Goal: Task Accomplishment & Management: Manage account settings

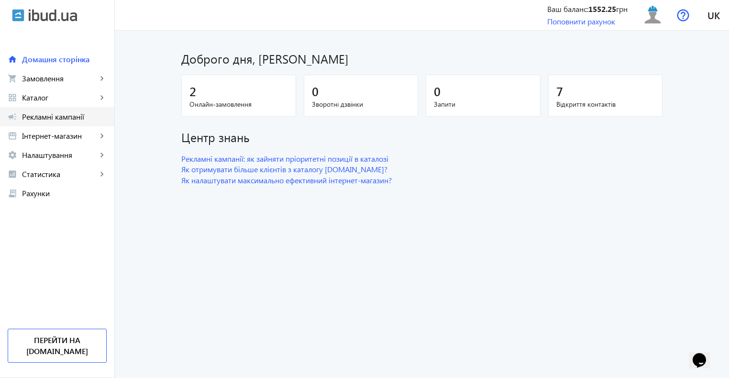
click at [59, 118] on span "Рекламні кампанії" at bounding box center [64, 117] width 85 height 10
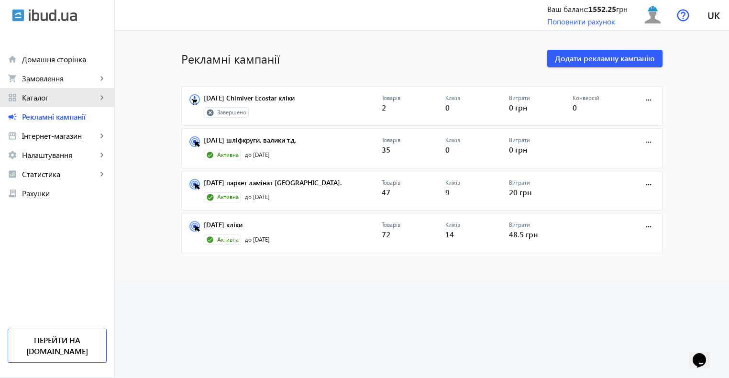
click at [65, 97] on span "Каталог" at bounding box center [59, 98] width 75 height 10
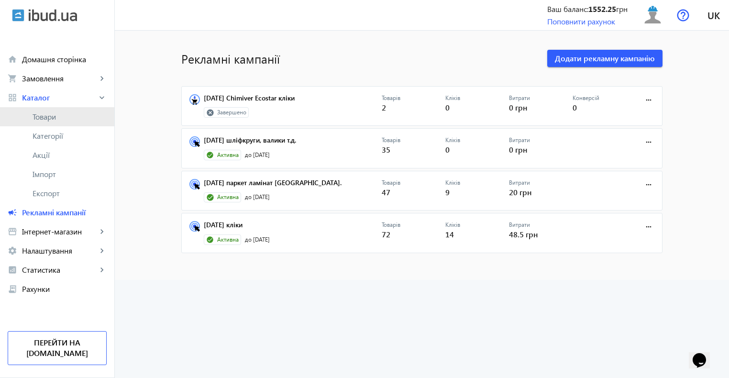
click at [58, 118] on span "Товари" at bounding box center [70, 117] width 74 height 10
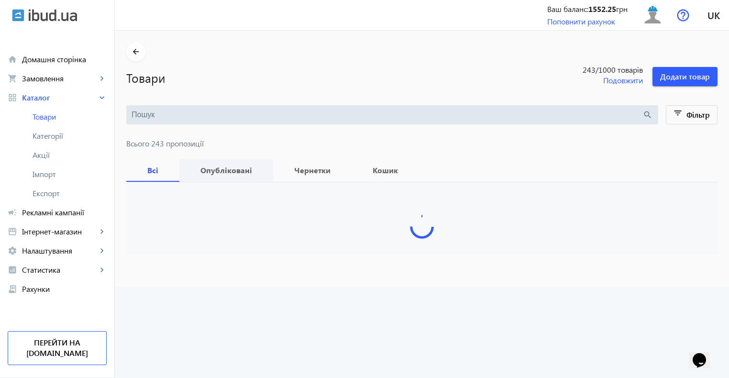
click at [214, 169] on b "Опубліковані" at bounding box center [226, 170] width 71 height 8
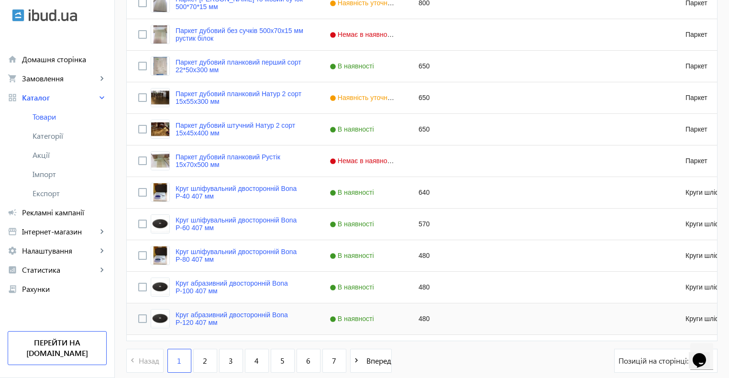
scroll to position [909, 0]
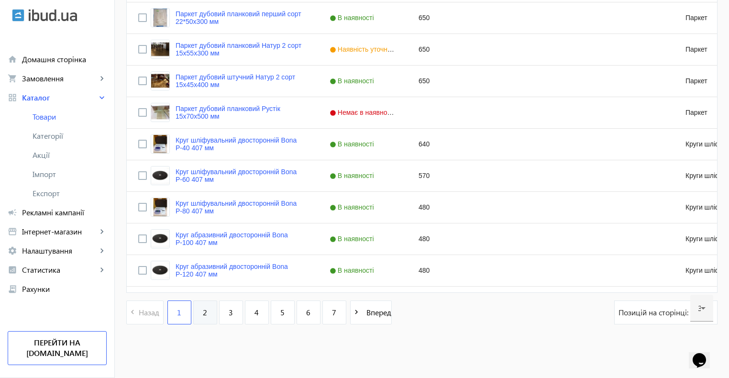
click at [193, 306] on link "2" at bounding box center [205, 312] width 24 height 24
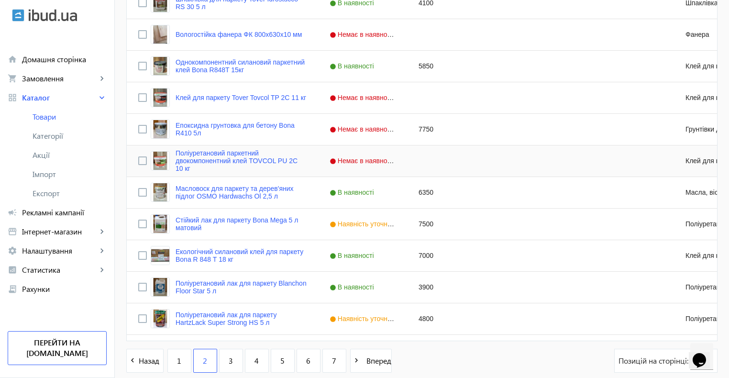
scroll to position [909, 0]
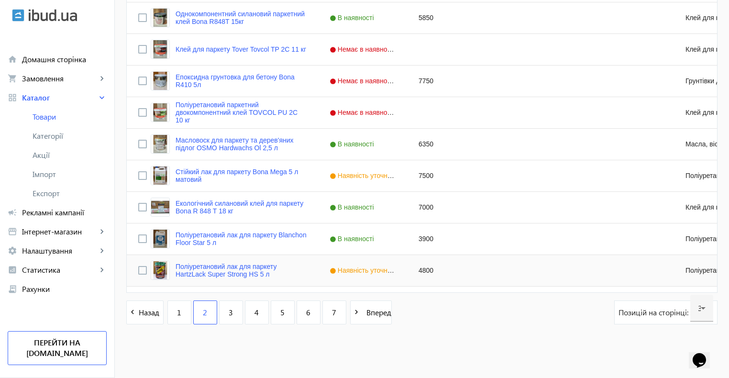
click at [353, 273] on span "Наявність уточнюйте" at bounding box center [367, 270] width 76 height 8
click at [394, 270] on span "Press SPACE to select this row." at bounding box center [398, 268] width 9 height 9
click at [340, 254] on span "В наявності" at bounding box center [340, 254] width 33 height 7
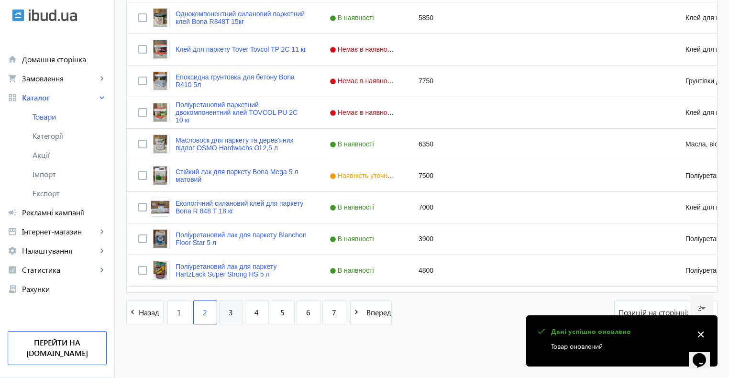
click at [229, 313] on span "3" at bounding box center [231, 312] width 4 height 11
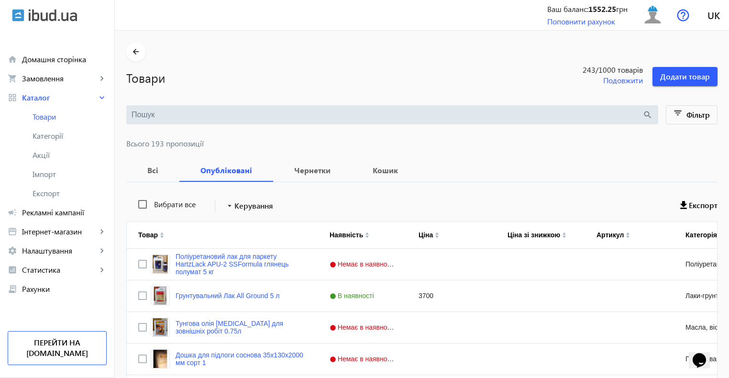
scroll to position [72, 0]
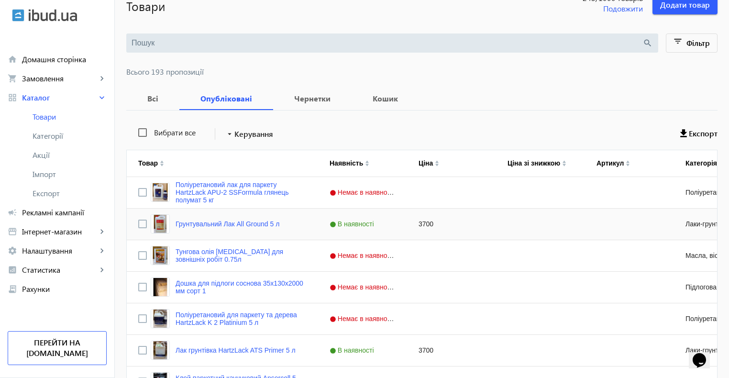
click at [419, 224] on div "3700" at bounding box center [451, 223] width 89 height 31
type input "3900"
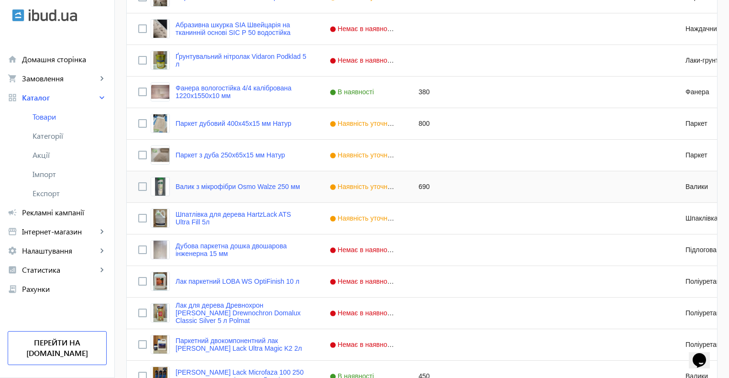
scroll to position [717, 0]
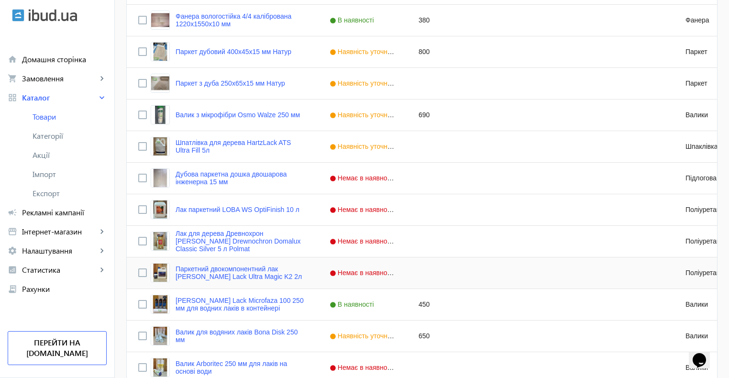
click at [356, 273] on span "Немає в наявності" at bounding box center [363, 273] width 68 height 8
click at [394, 272] on span "Press SPACE to select this row." at bounding box center [398, 272] width 9 height 9
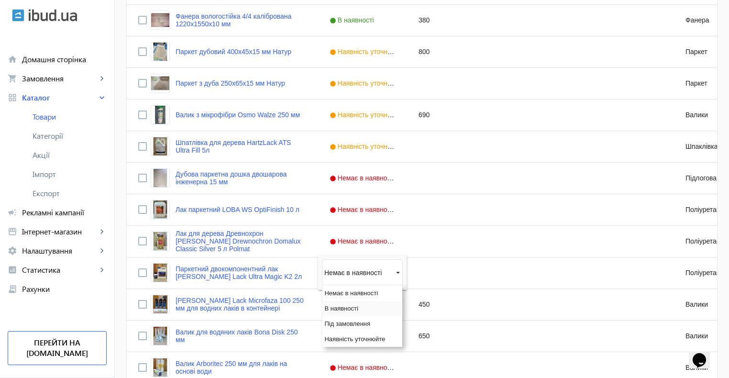
click at [346, 306] on span "В наявності" at bounding box center [340, 308] width 33 height 7
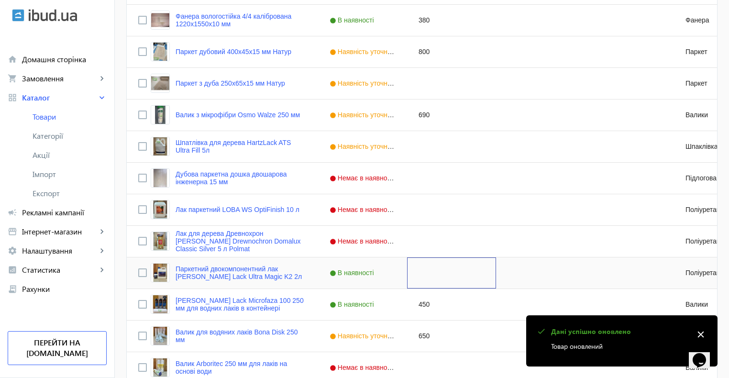
click at [420, 270] on div "Press SPACE to select this row." at bounding box center [451, 272] width 89 height 31
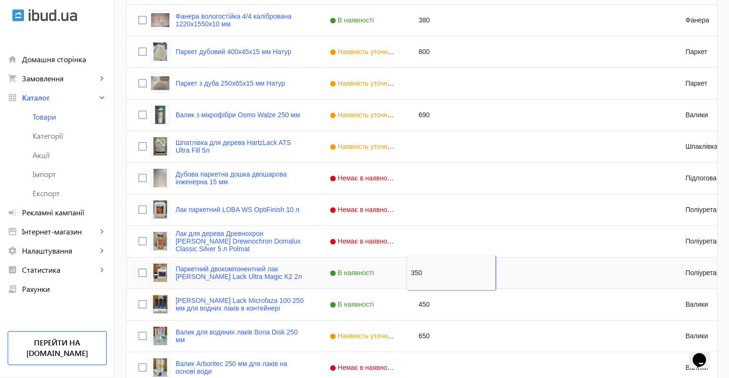
type input "3500"
click at [356, 273] on span "В наявності" at bounding box center [352, 273] width 47 height 8
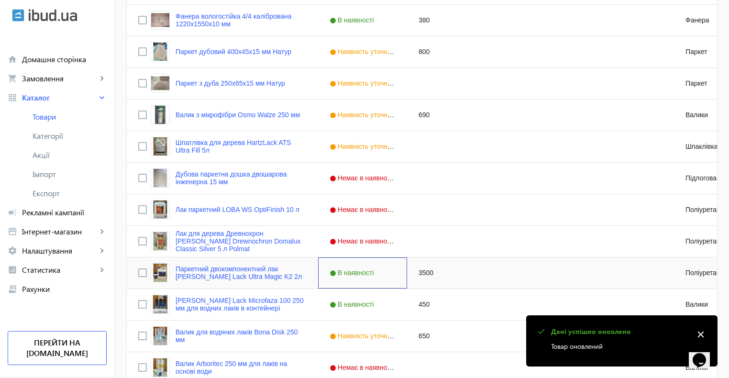
click at [356, 273] on span "В наявності" at bounding box center [352, 273] width 47 height 8
click at [394, 274] on span "Press SPACE to select this row." at bounding box center [398, 272] width 9 height 9
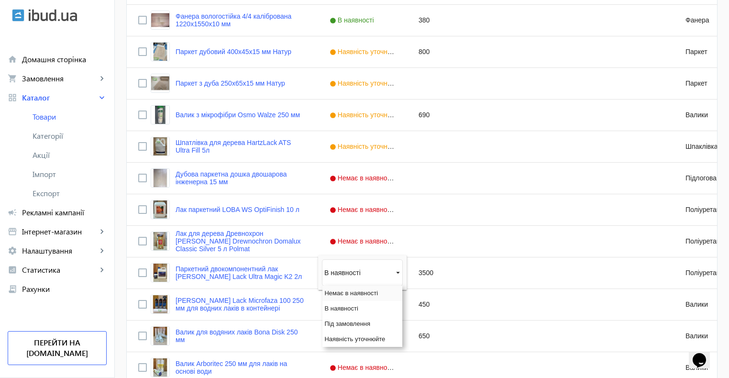
click at [351, 295] on span "Немає в наявності" at bounding box center [351, 292] width 54 height 7
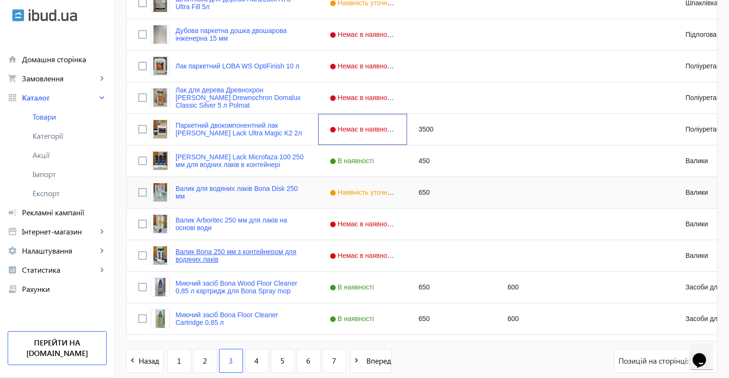
scroll to position [909, 0]
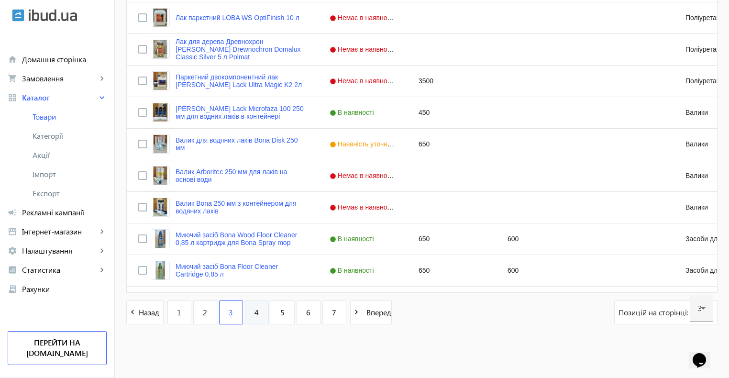
click at [245, 313] on link "4" at bounding box center [257, 312] width 24 height 24
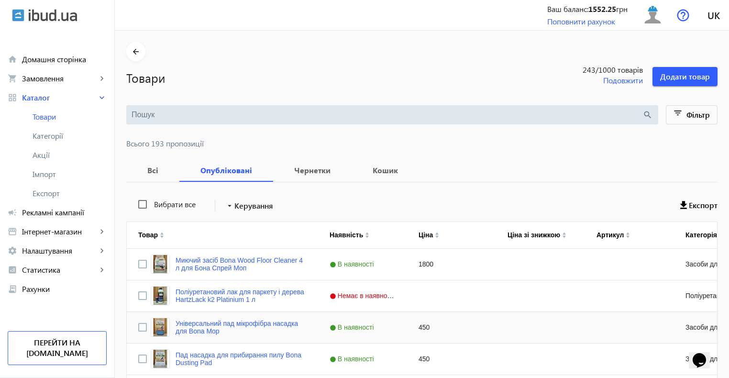
scroll to position [215, 0]
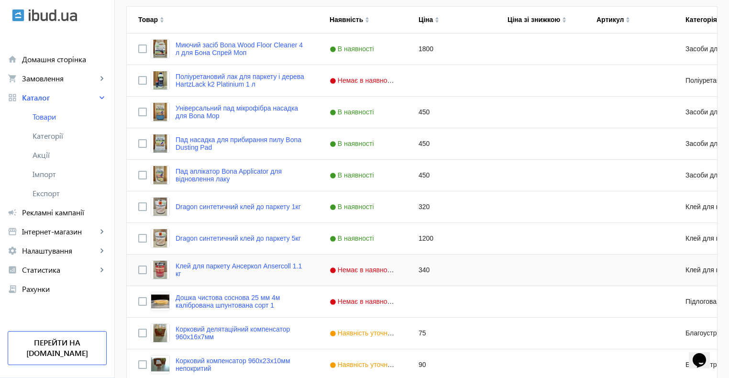
click at [415, 270] on div "340" at bounding box center [451, 269] width 89 height 31
type input "350"
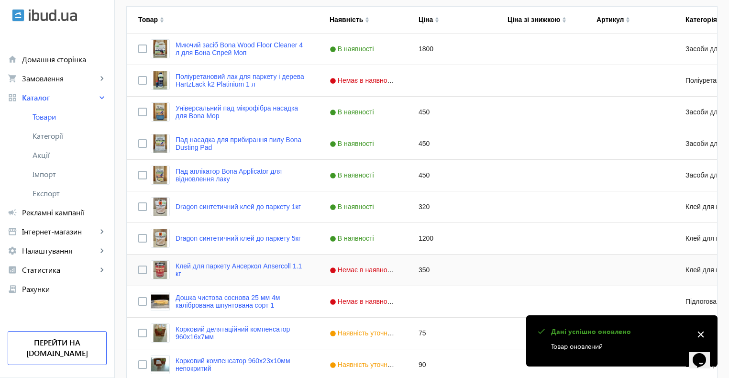
click at [360, 270] on span "Немає в наявності" at bounding box center [363, 270] width 68 height 8
click at [394, 272] on span "Press SPACE to select this row." at bounding box center [398, 269] width 9 height 9
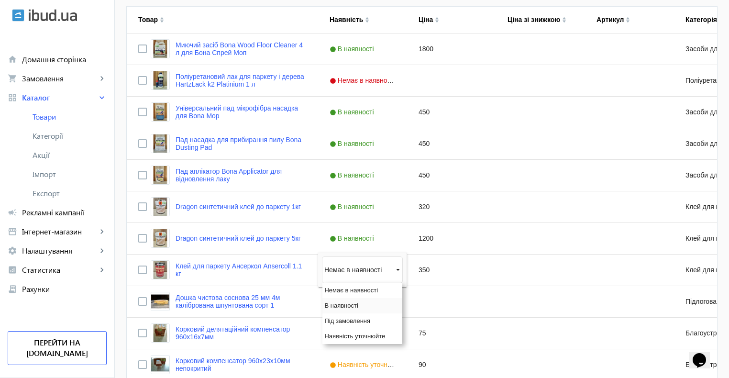
click at [348, 307] on span "В наявності" at bounding box center [340, 305] width 33 height 7
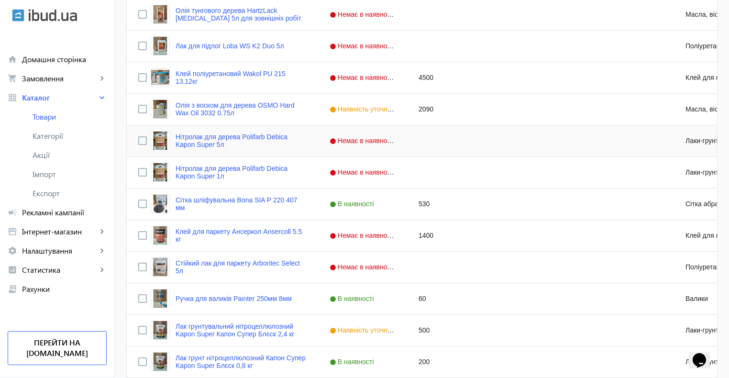
scroll to position [789, 0]
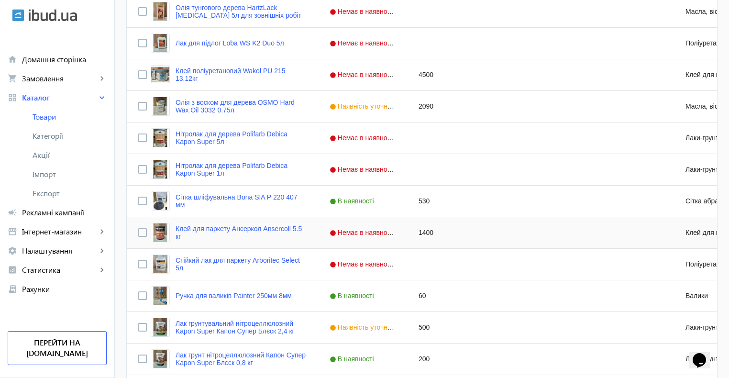
click at [355, 235] on span "Немає в наявності" at bounding box center [363, 233] width 68 height 8
click at [394, 235] on span "Press SPACE to select this row." at bounding box center [398, 232] width 9 height 9
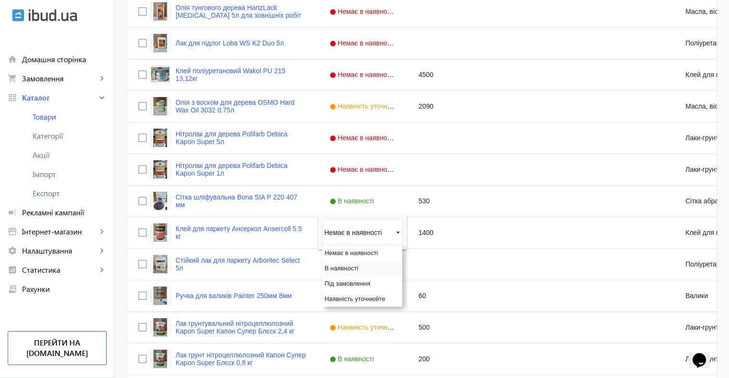
click at [339, 271] on span "В наявності" at bounding box center [340, 267] width 33 height 7
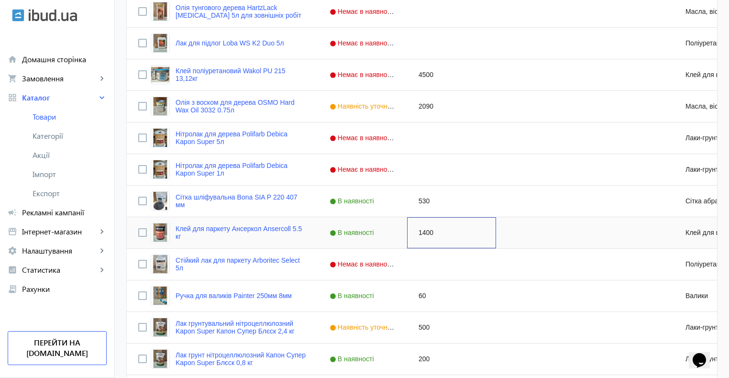
click at [462, 236] on div "1400" at bounding box center [451, 232] width 89 height 31
click at [511, 233] on div "Press SPACE to select this row." at bounding box center [540, 232] width 89 height 31
type input "1350"
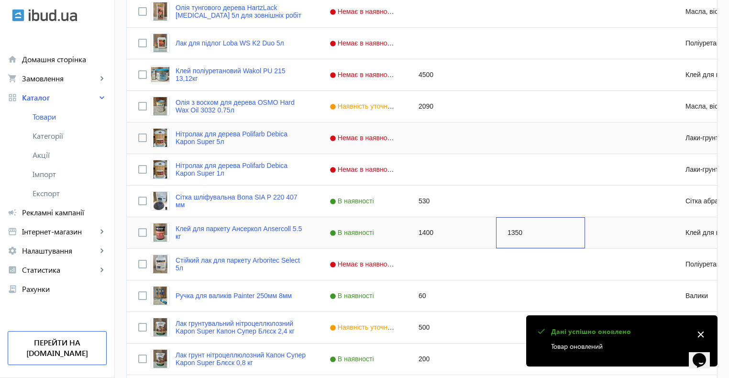
scroll to position [909, 0]
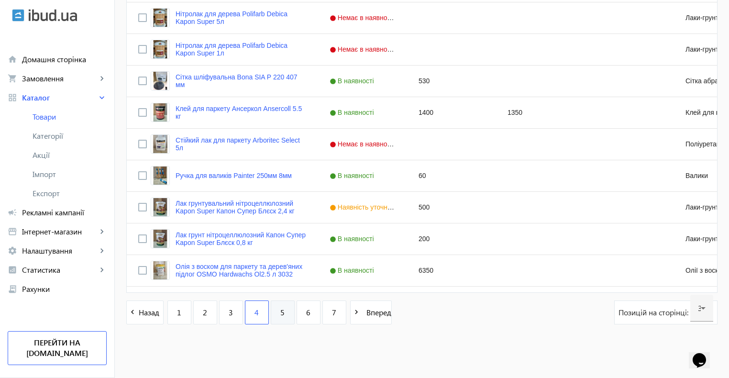
click at [280, 313] on span "5" at bounding box center [282, 312] width 4 height 11
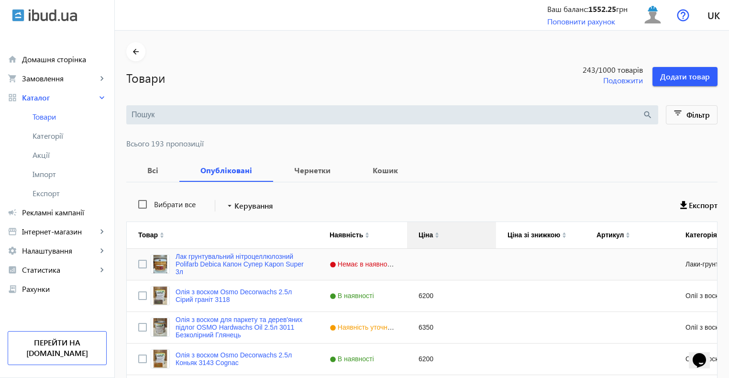
scroll to position [4, 0]
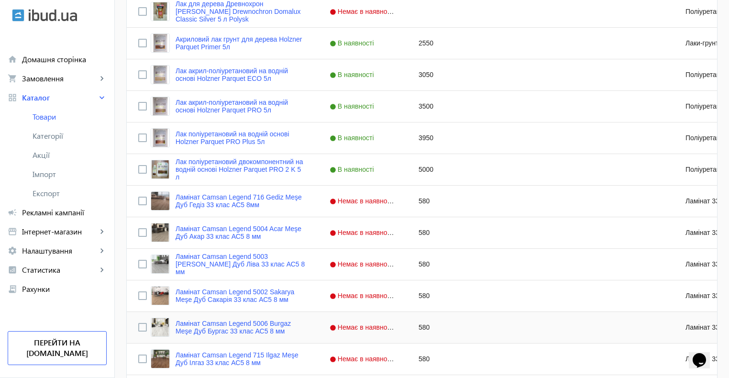
scroll to position [909, 0]
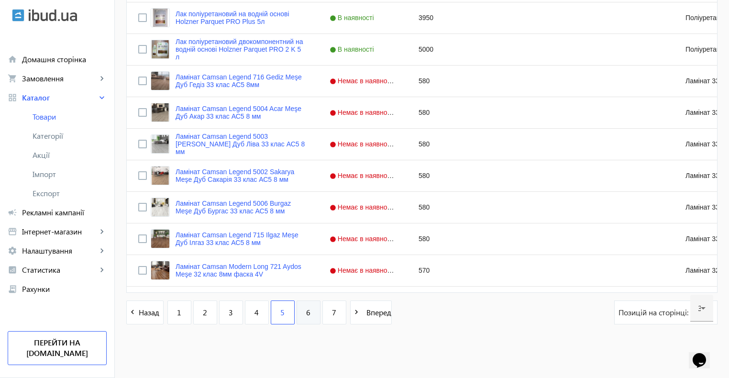
click at [306, 315] on span "6" at bounding box center [308, 312] width 4 height 11
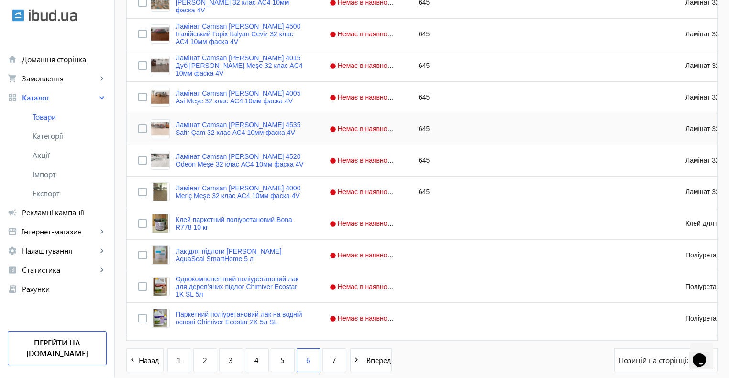
scroll to position [909, 0]
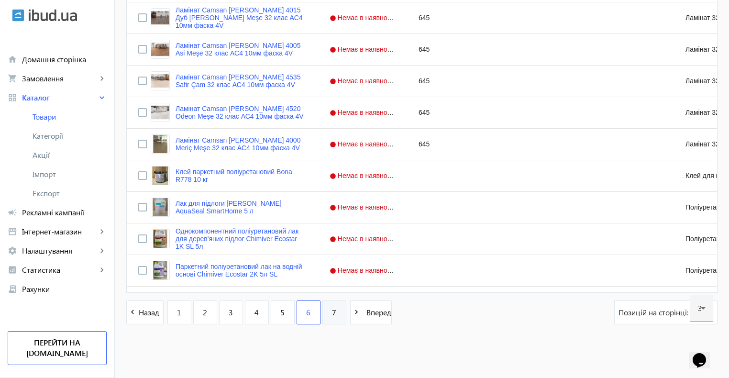
click at [332, 313] on span "7" at bounding box center [334, 312] width 4 height 11
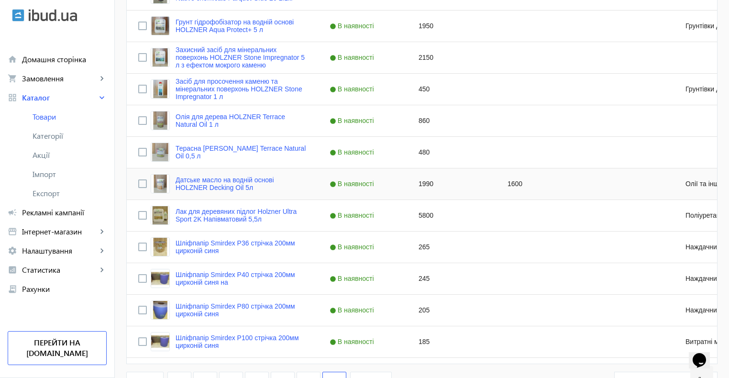
scroll to position [373, 0]
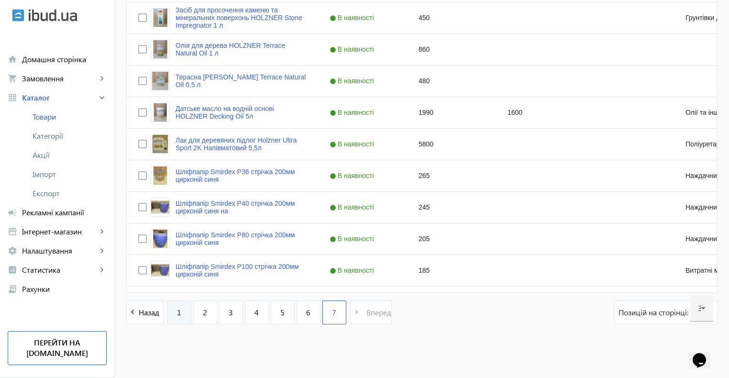
click at [177, 311] on span "1" at bounding box center [179, 312] width 4 height 11
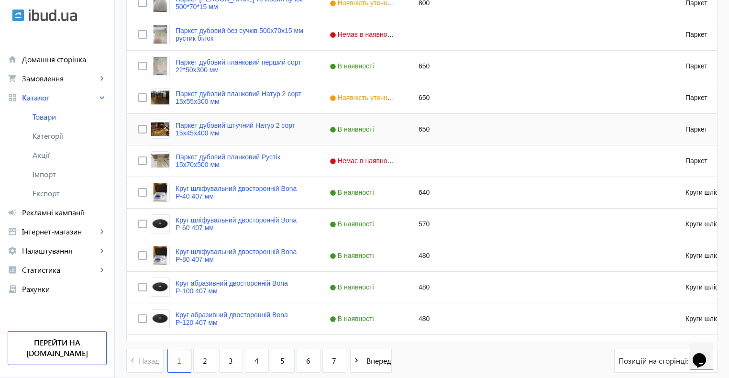
scroll to position [909, 0]
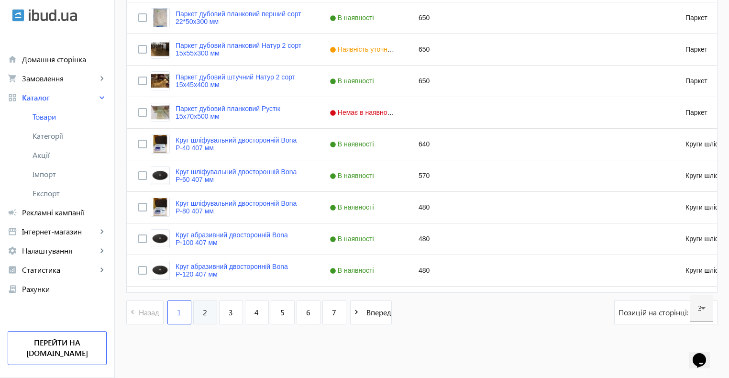
click at [203, 310] on span "2" at bounding box center [205, 312] width 4 height 11
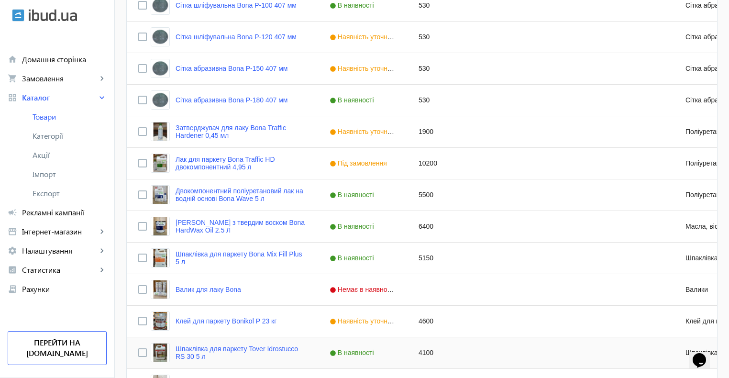
scroll to position [646, 0]
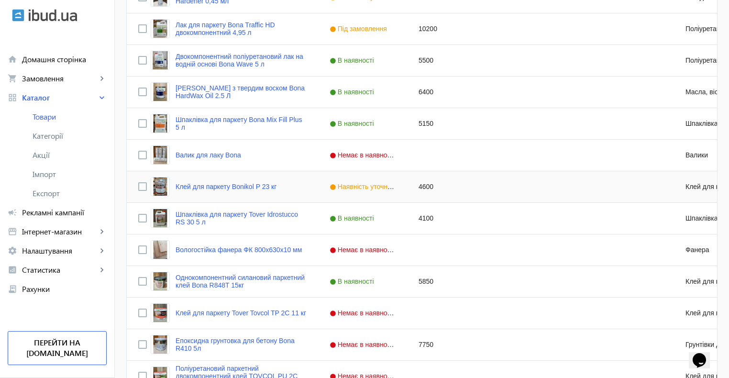
click at [371, 187] on span "Наявність уточнюйте" at bounding box center [367, 187] width 76 height 8
click at [370, 188] on span "Наявність уточнюйте" at bounding box center [367, 187] width 76 height 8
click at [394, 189] on span "Press SPACE to select this row." at bounding box center [398, 186] width 9 height 9
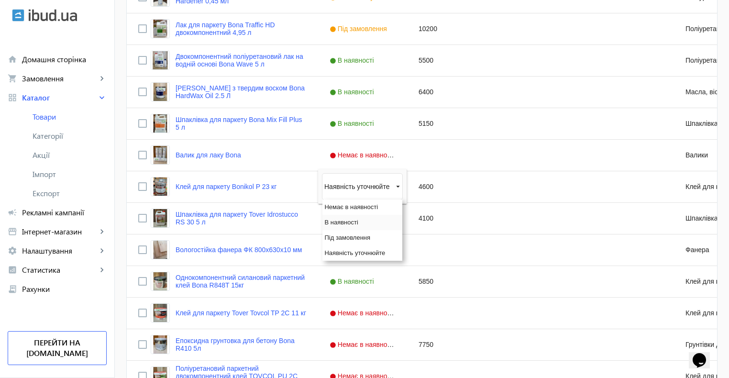
click at [346, 221] on span "В наявності" at bounding box center [340, 222] width 33 height 7
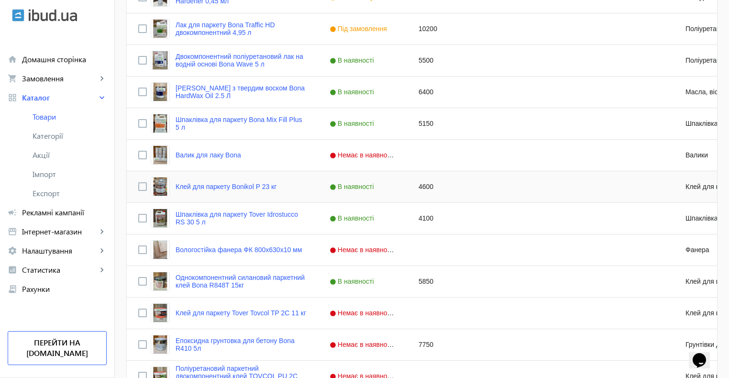
click at [425, 188] on div "4600" at bounding box center [451, 186] width 89 height 31
type input "3850"
drag, startPoint x: 427, startPoint y: 188, endPoint x: 399, endPoint y: 188, distance: 27.3
click at [399, 188] on div "Клей для паркету Bonikol P 23 кг В наявності 3850 Клей для підлогових покриттів" at bounding box center [516, 187] width 779 height 32
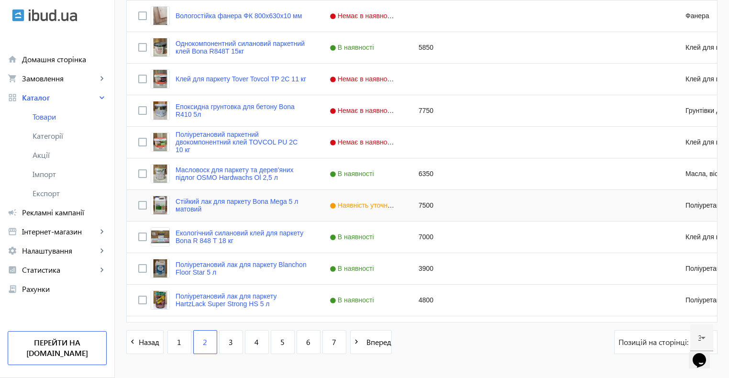
scroll to position [909, 0]
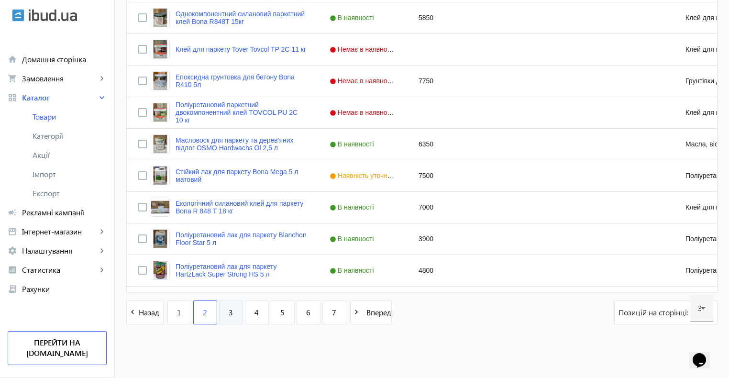
click at [221, 309] on link "3" at bounding box center [231, 312] width 24 height 24
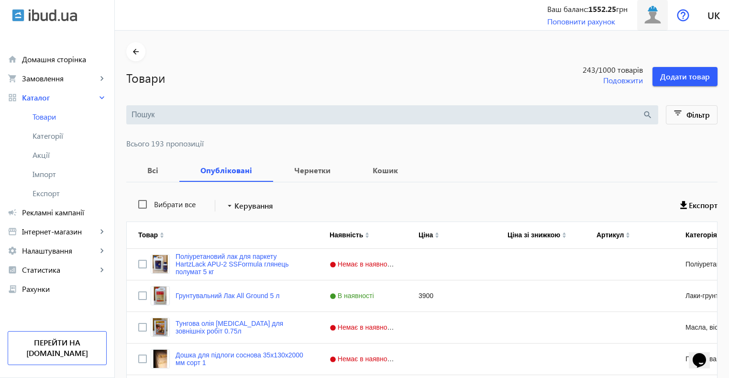
click at [650, 16] on img at bounding box center [653, 15] width 22 height 22
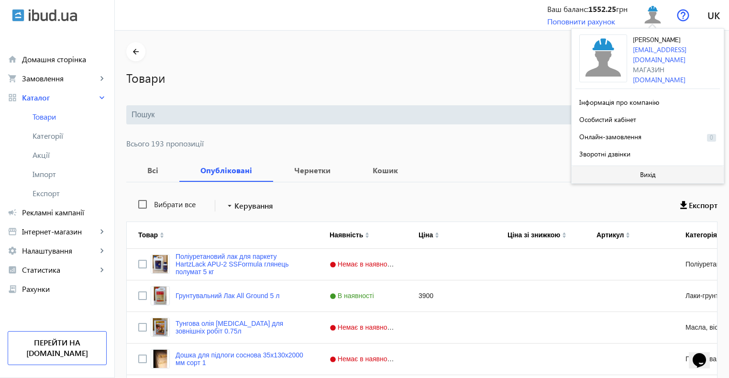
click at [640, 174] on span "Вихід" at bounding box center [648, 175] width 16 height 8
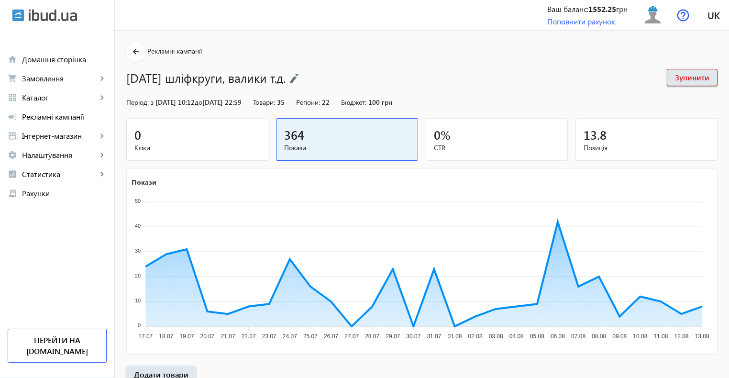
click at [217, 144] on span "Кліки" at bounding box center [197, 148] width 126 height 10
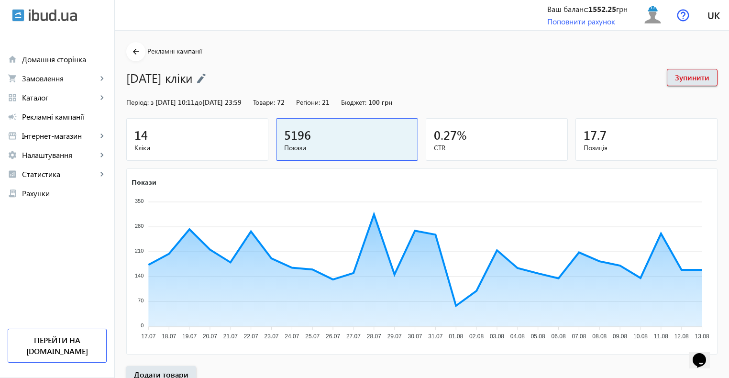
click at [190, 144] on span "Кліки" at bounding box center [197, 148] width 126 height 10
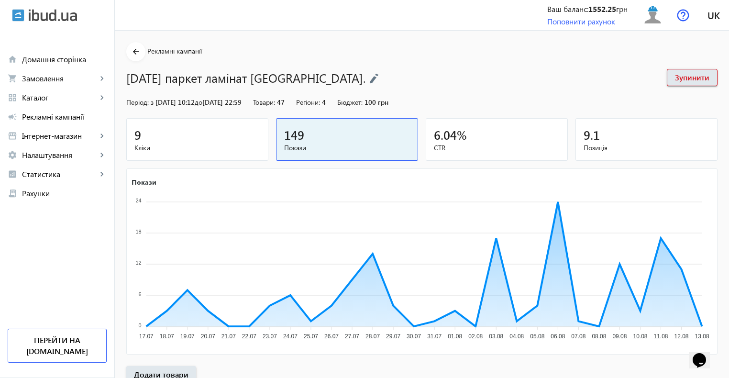
click at [217, 143] on span "Кліки" at bounding box center [197, 148] width 126 height 10
